Goal: Transaction & Acquisition: Purchase product/service

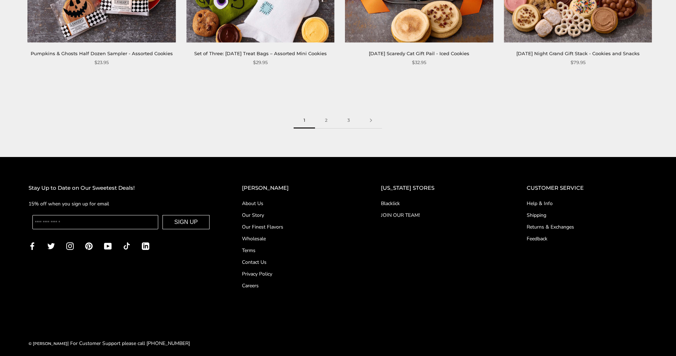
scroll to position [1231, 0]
